Goal: Check status: Check status

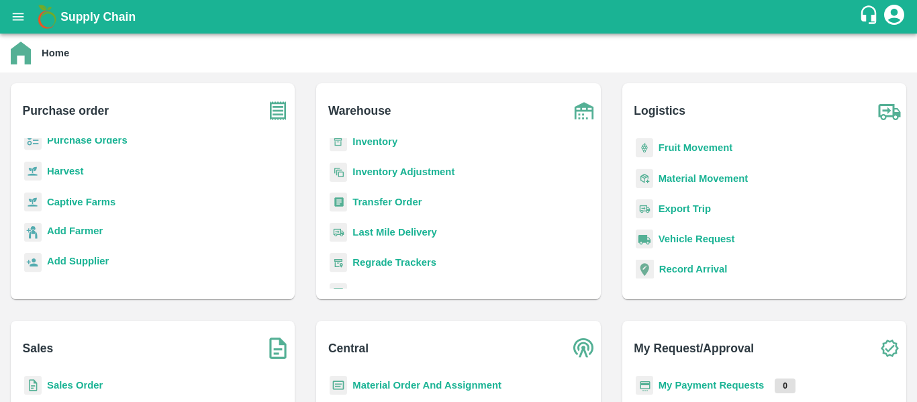
scroll to position [146, 0]
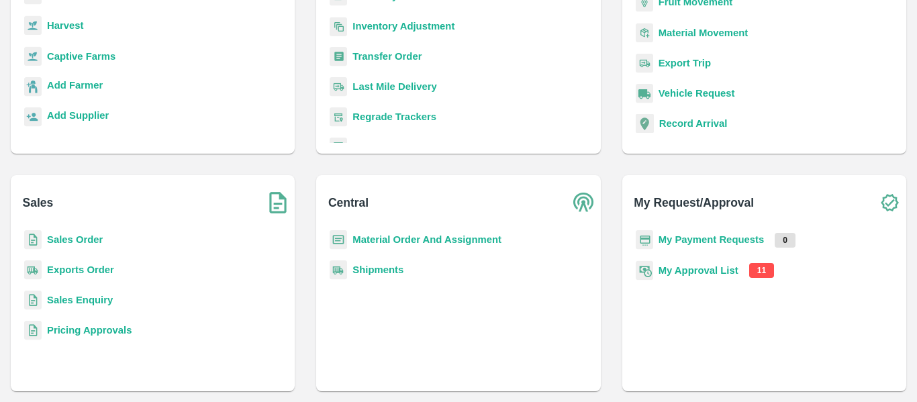
click at [723, 265] on b "My Approval List" at bounding box center [699, 270] width 80 height 11
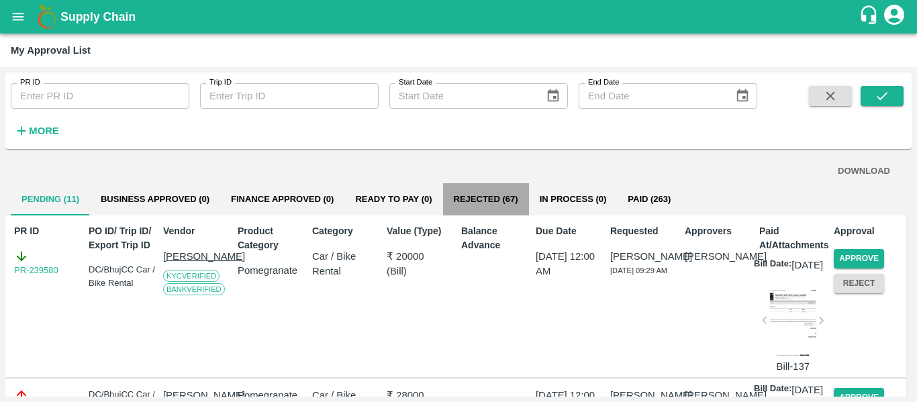
click at [503, 199] on button "Rejected (67)" at bounding box center [486, 199] width 86 height 32
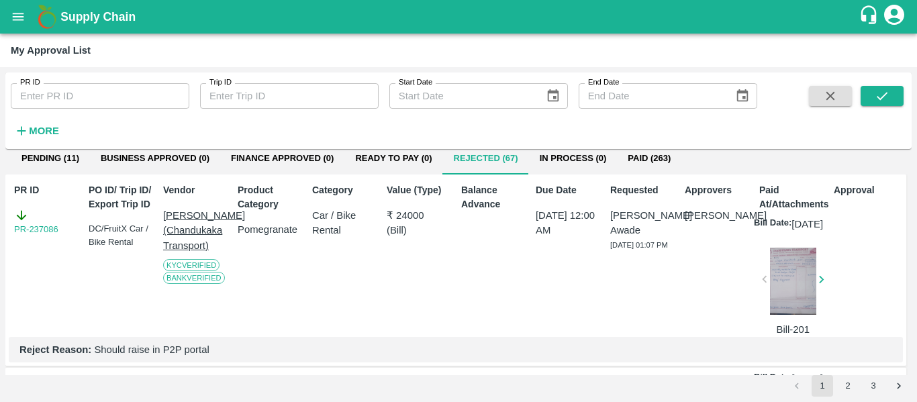
scroll to position [35, 0]
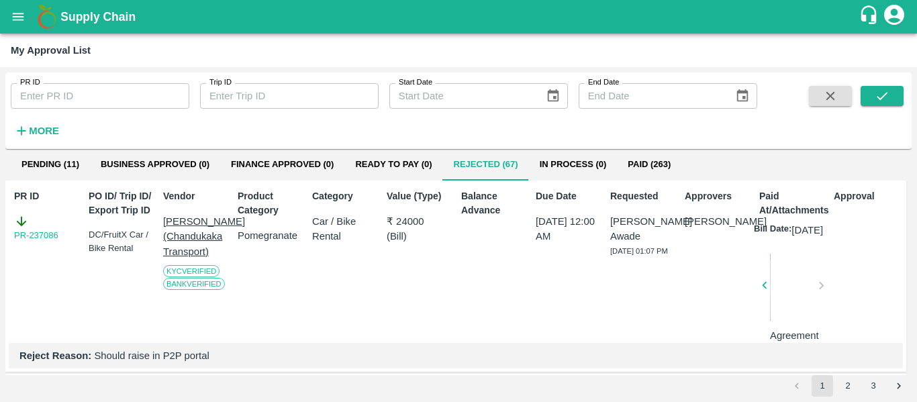
click at [783, 283] on div at bounding box center [793, 289] width 46 height 71
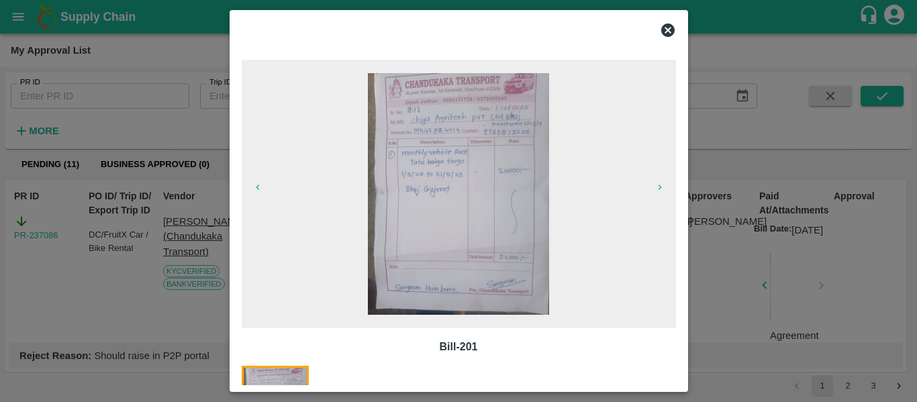
click at [660, 24] on icon at bounding box center [668, 30] width 16 height 16
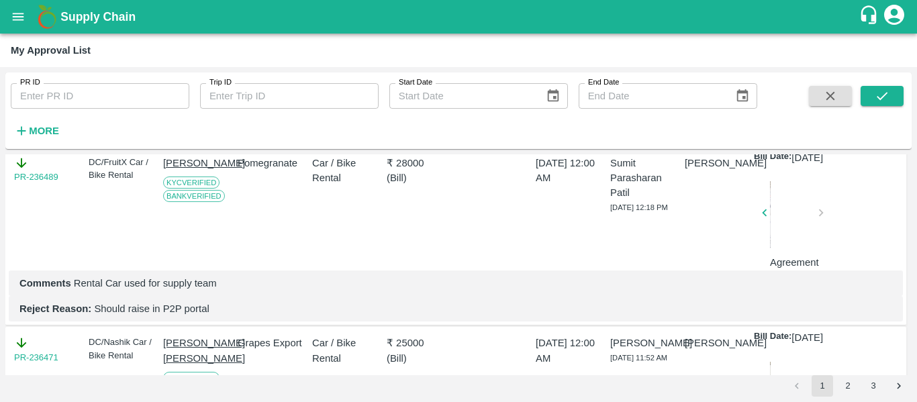
scroll to position [942, 0]
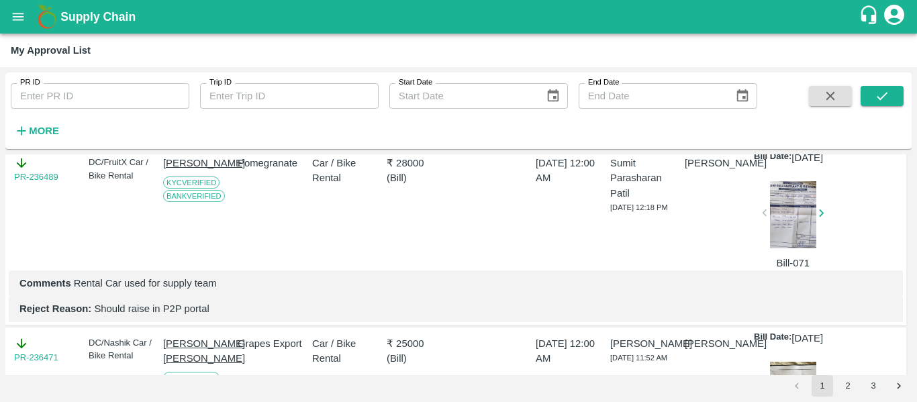
click at [780, 248] on div at bounding box center [793, 214] width 46 height 67
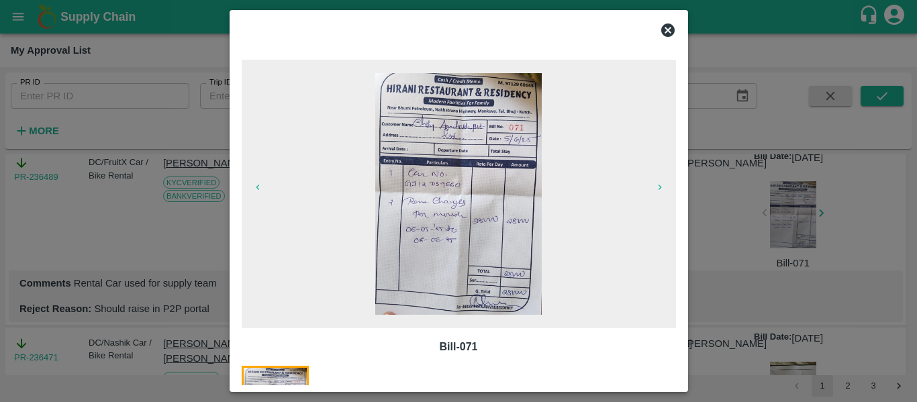
scroll to position [928, 0]
click at [669, 40] on div at bounding box center [458, 30] width 445 height 27
click at [665, 30] on icon at bounding box center [667, 29] width 13 height 13
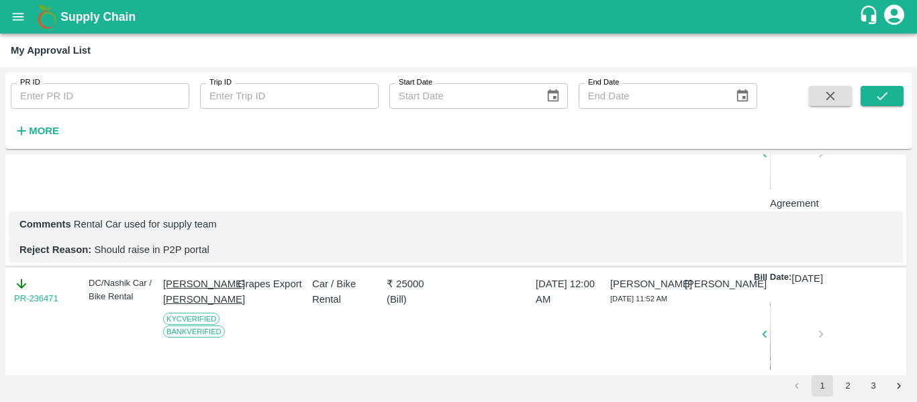
scroll to position [1002, 0]
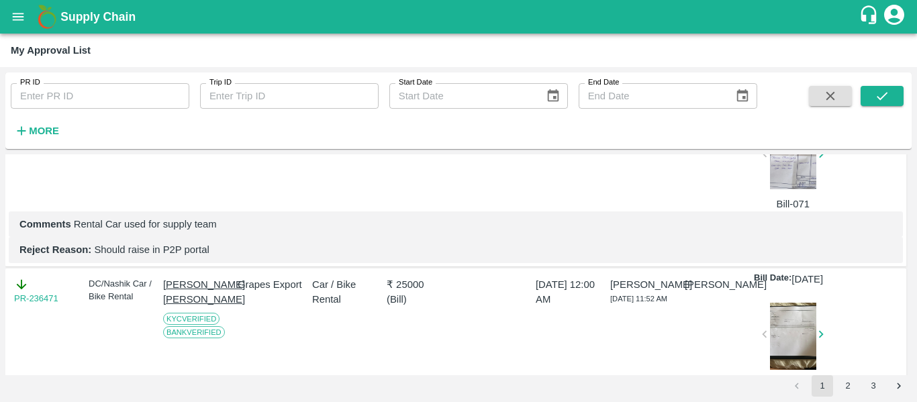
click at [193, 257] on p "Reject Reason: Should raise in P2P portal" at bounding box center [455, 249] width 873 height 15
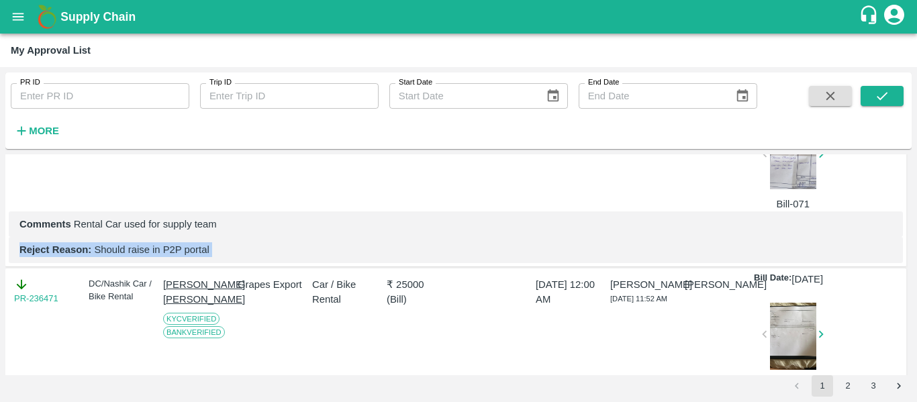
click at [193, 257] on p "Reject Reason: Should raise in P2P portal" at bounding box center [455, 249] width 873 height 15
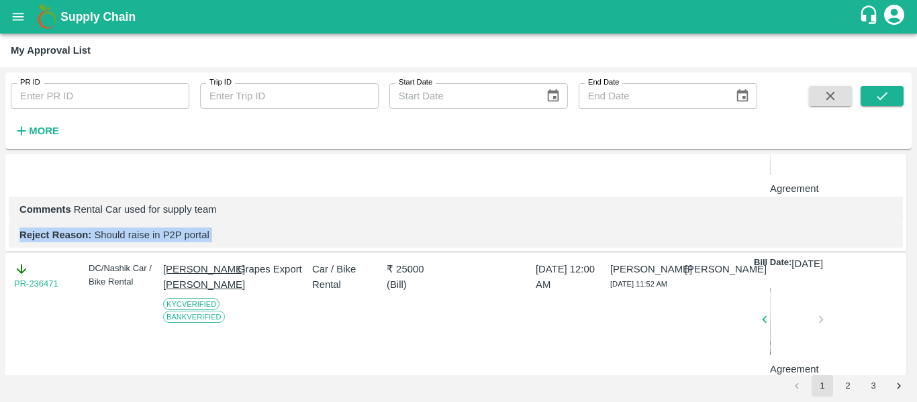
scroll to position [987, 0]
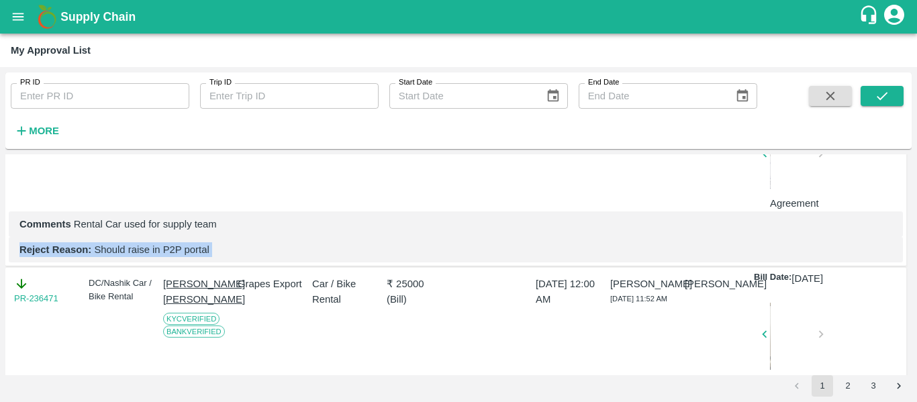
click at [207, 257] on p "Reject Reason: Should raise in P2P portal" at bounding box center [455, 249] width 873 height 15
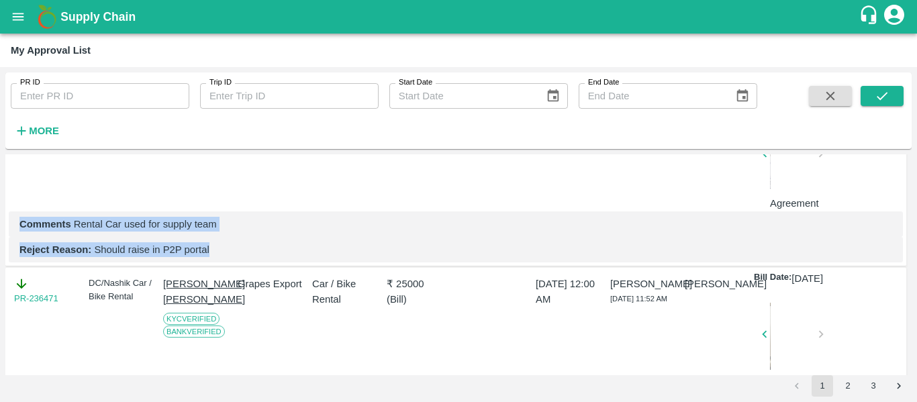
drag, startPoint x: 213, startPoint y: 337, endPoint x: 20, endPoint y: 308, distance: 195.5
click at [20, 266] on div "PR-236489 DC/FruitX Car / Bike Rental Nirmal [PERSON_NAME] KYC Verified Bank Ve…" at bounding box center [455, 177] width 901 height 179
click at [20, 230] on b "Comments" at bounding box center [45, 224] width 52 height 11
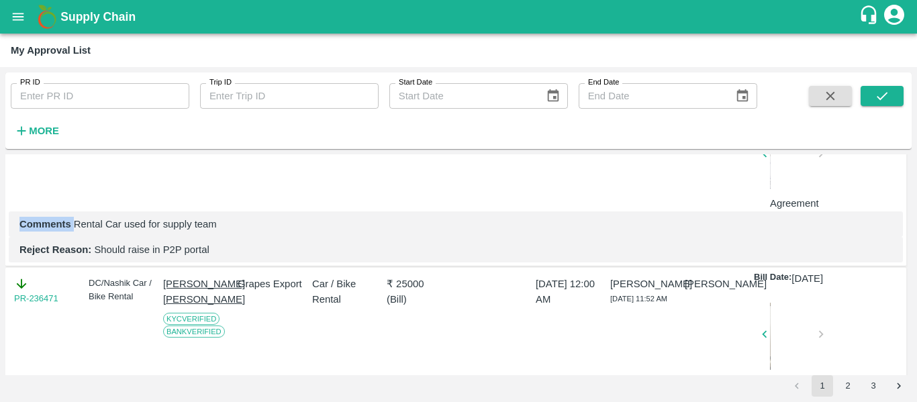
click at [20, 230] on b "Comments" at bounding box center [45, 224] width 52 height 11
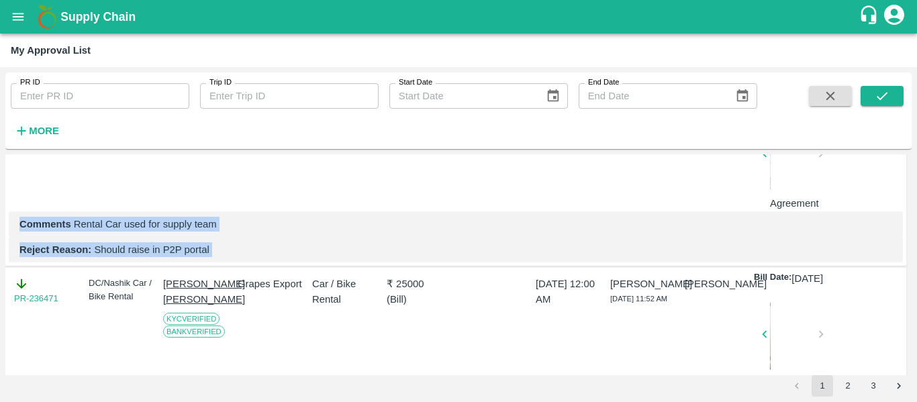
drag, startPoint x: 20, startPoint y: 308, endPoint x: 211, endPoint y: 337, distance: 193.5
click at [211, 266] on div "PR-236489 DC/FruitX Car / Bike Rental Nirmal [PERSON_NAME] KYC Verified Bank Ve…" at bounding box center [455, 177] width 901 height 179
click at [211, 257] on p "Reject Reason: Should raise in P2P portal" at bounding box center [455, 249] width 873 height 15
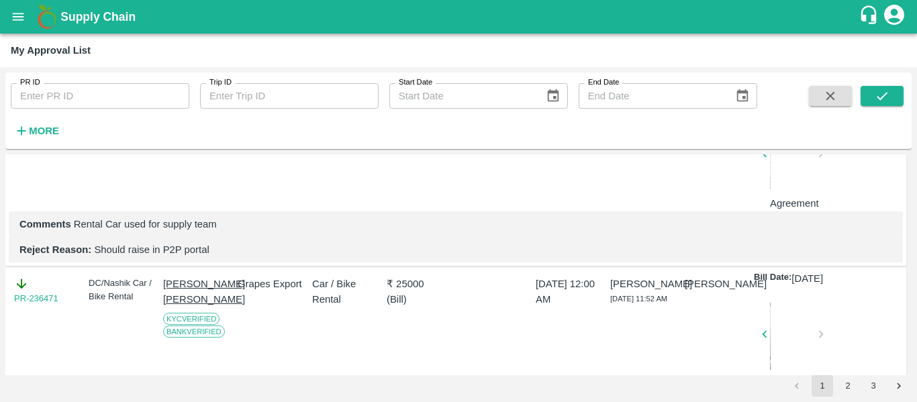
click at [211, 257] on p "Reject Reason: Should raise in P2P portal" at bounding box center [455, 249] width 873 height 15
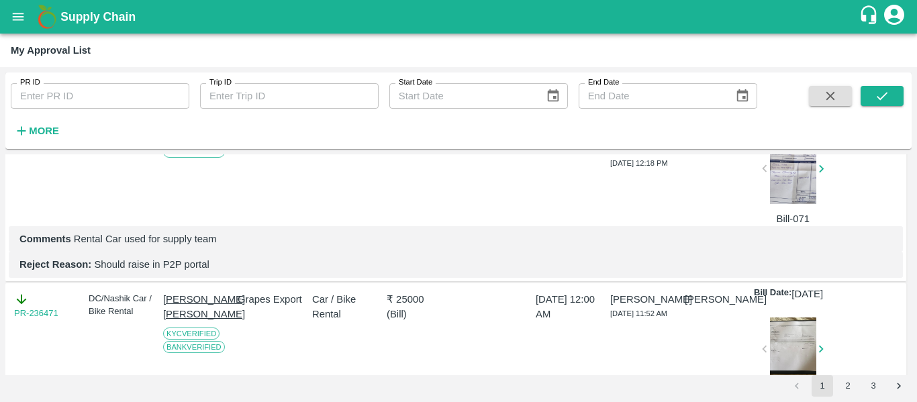
scroll to position [1002, 0]
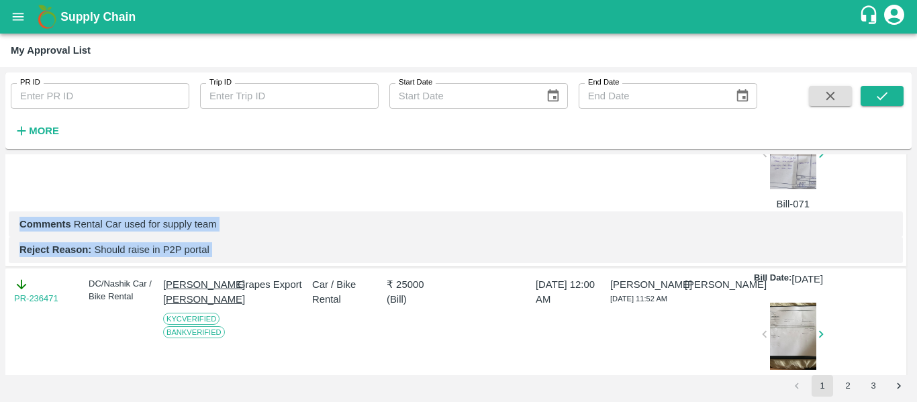
drag, startPoint x: 211, startPoint y: 337, endPoint x: 29, endPoint y: 304, distance: 185.5
click at [29, 266] on div "PR-236489 DC/FruitX Car / Bike Rental Nirmal [PERSON_NAME] KYC Verified Bank Ve…" at bounding box center [455, 177] width 901 height 179
click at [29, 232] on p "Comments Rental Car used for supply team" at bounding box center [455, 224] width 873 height 15
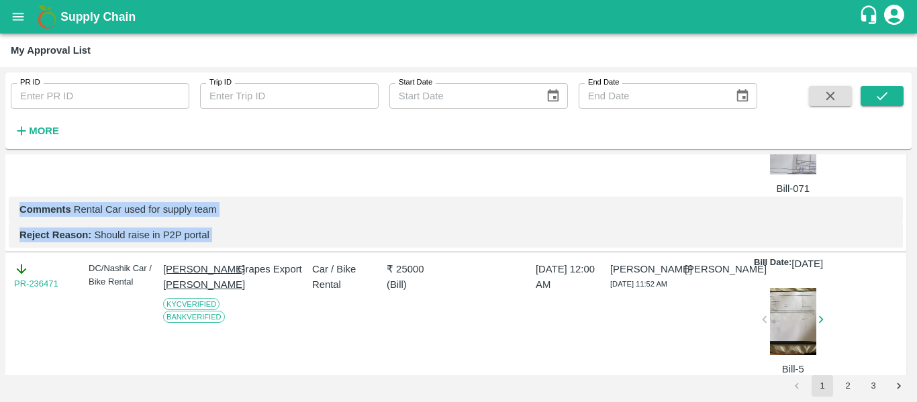
scroll to position [987, 0]
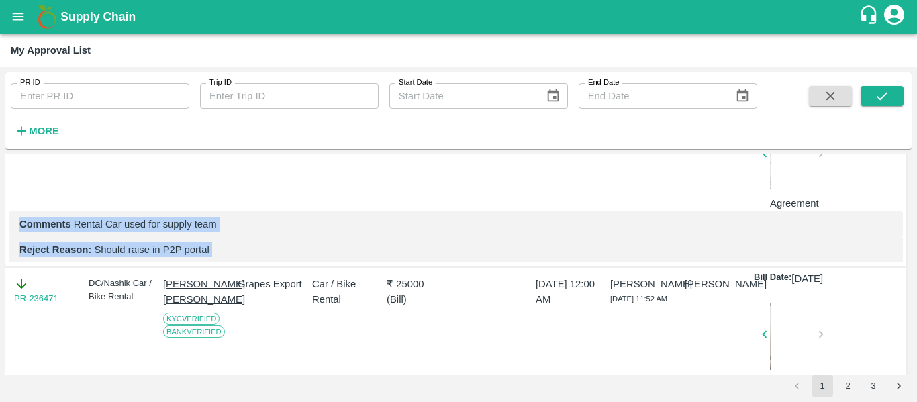
drag, startPoint x: 29, startPoint y: 304, endPoint x: 217, endPoint y: 348, distance: 193.0
click at [217, 266] on div "PR-236489 DC/FruitX Car / Bike Rental Nirmal [PERSON_NAME] KYC Verified Bank Ve…" at bounding box center [455, 177] width 901 height 179
click at [229, 257] on p "Reject Reason: Should raise in P2P portal" at bounding box center [455, 249] width 873 height 15
drag, startPoint x: 229, startPoint y: 341, endPoint x: 33, endPoint y: 309, distance: 198.5
click at [33, 266] on div "PR-236489 DC/FruitX Car / Bike Rental Nirmal [PERSON_NAME] KYC Verified Bank Ve…" at bounding box center [455, 177] width 901 height 179
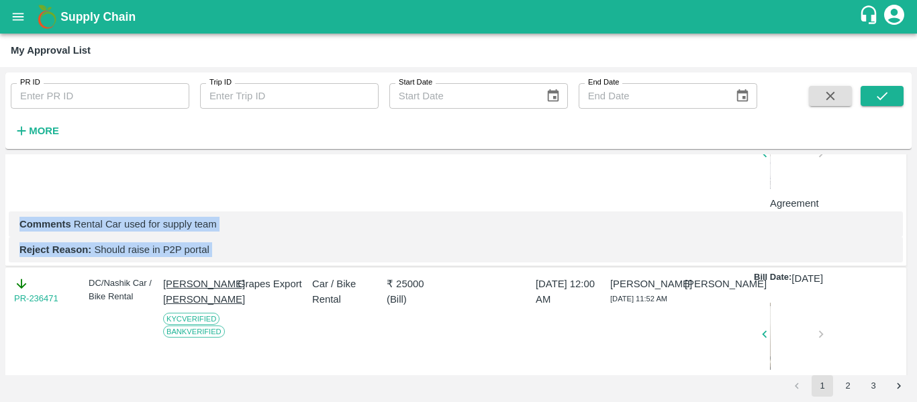
click at [33, 230] on b "Comments" at bounding box center [45, 224] width 52 height 11
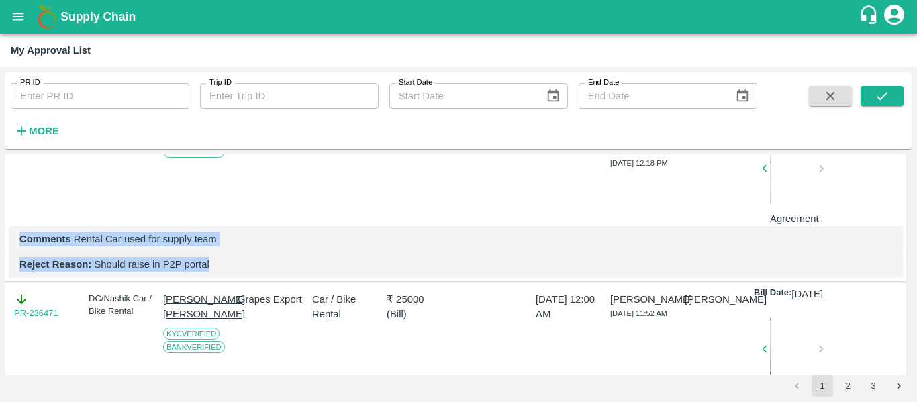
scroll to position [1002, 0]
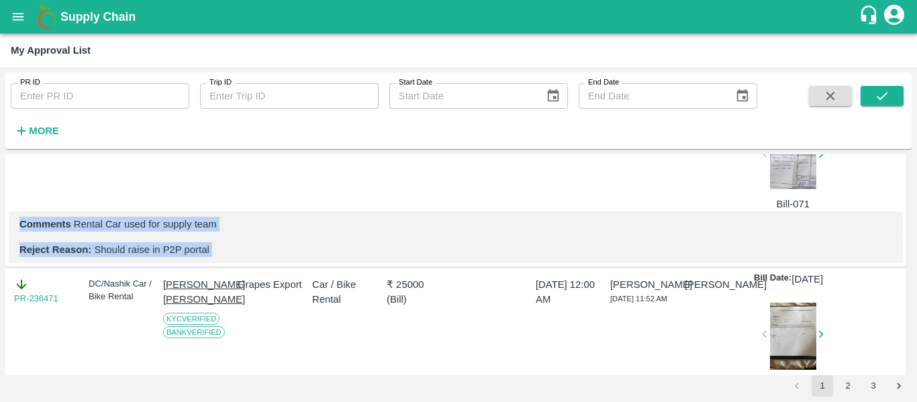
drag, startPoint x: 33, startPoint y: 309, endPoint x: 212, endPoint y: 349, distance: 183.6
click at [212, 266] on div "PR-236489 DC/FruitX Car / Bike Rental Nirmal [PERSON_NAME] KYC Verified Bank Ve…" at bounding box center [455, 177] width 901 height 179
click at [237, 257] on p "Reject Reason: Should raise in P2P portal" at bounding box center [455, 249] width 873 height 15
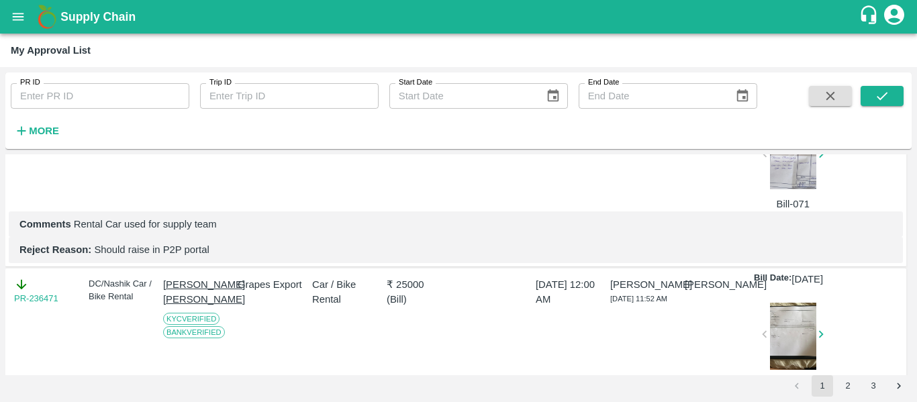
click at [237, 257] on p "Reject Reason: Should raise in P2P portal" at bounding box center [455, 249] width 873 height 15
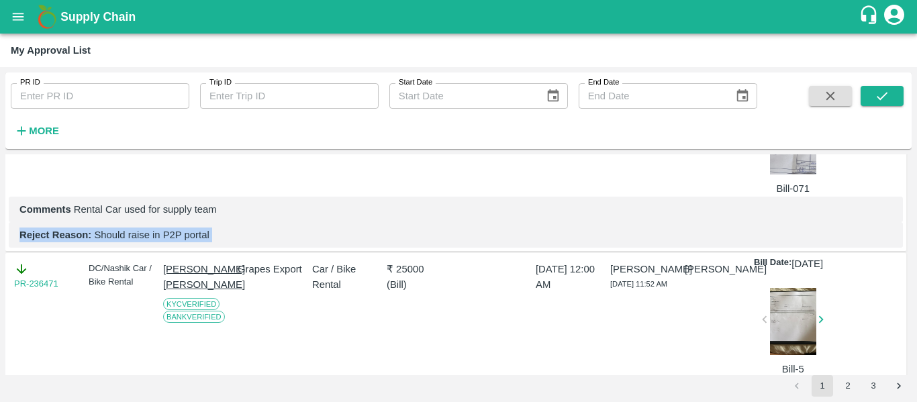
scroll to position [987, 0]
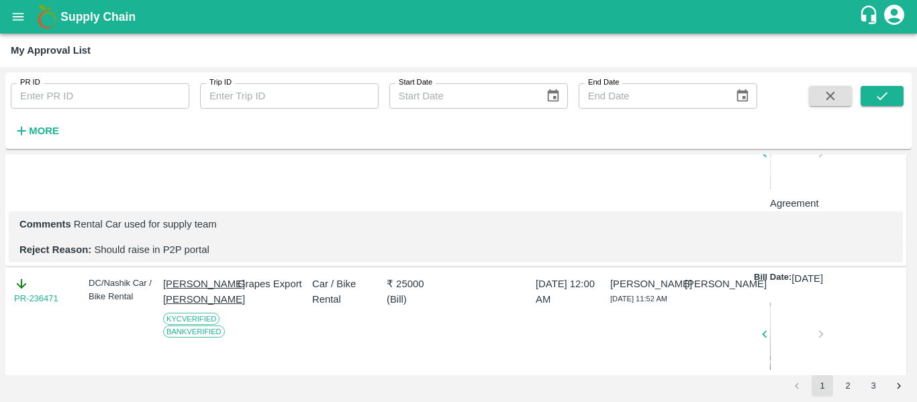
click at [332, 232] on p "Comments Rental Car used for supply team" at bounding box center [455, 224] width 873 height 15
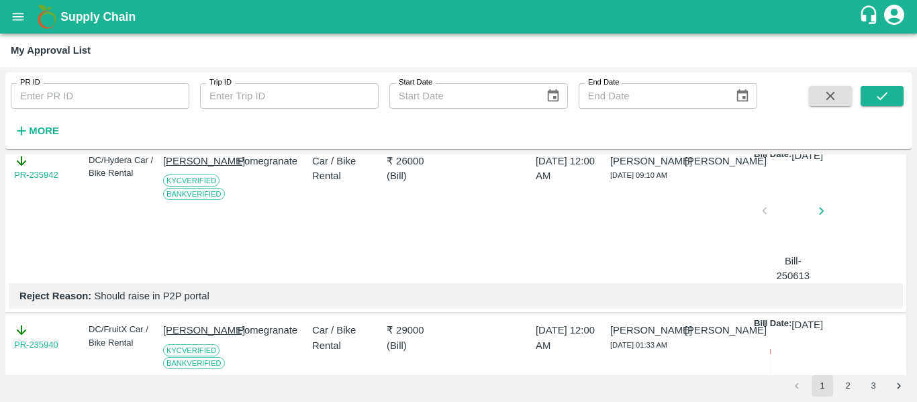
scroll to position [1320, 0]
